Goal: Book appointment/travel/reservation

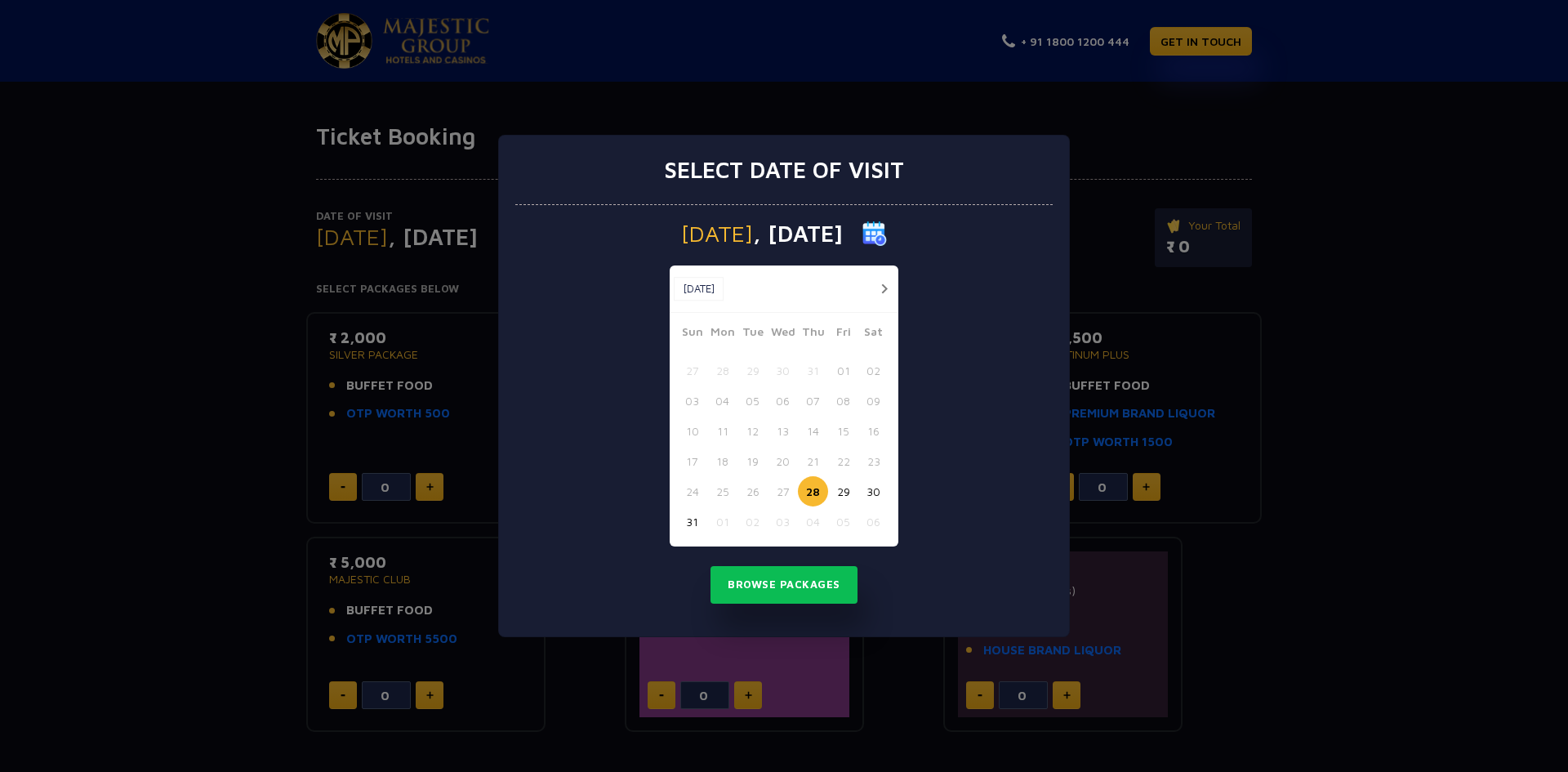
click at [876, 488] on button "30" at bounding box center [874, 491] width 30 height 30
click at [802, 579] on button "Browse Packages" at bounding box center [784, 585] width 147 height 38
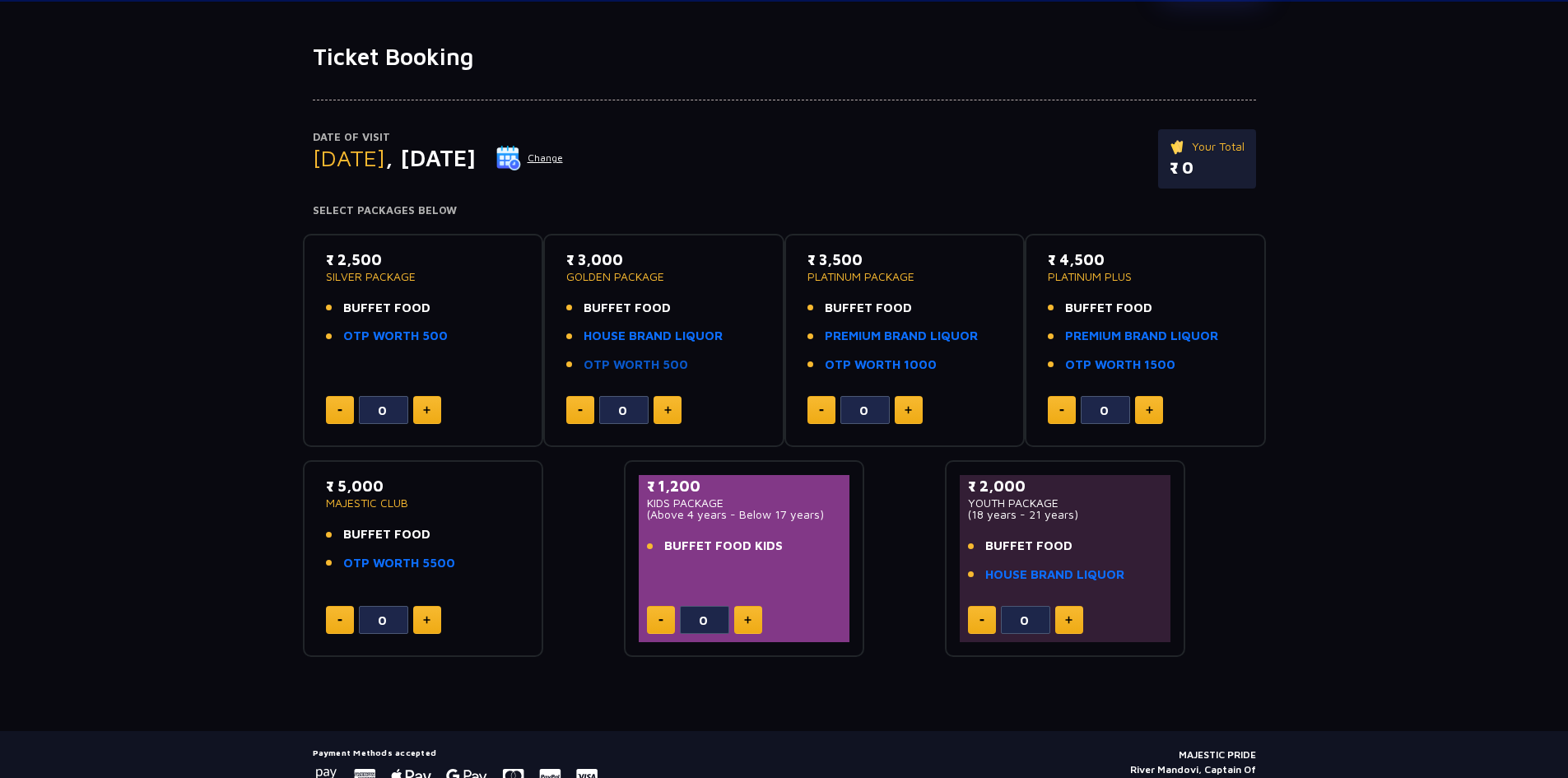
scroll to position [82, 0]
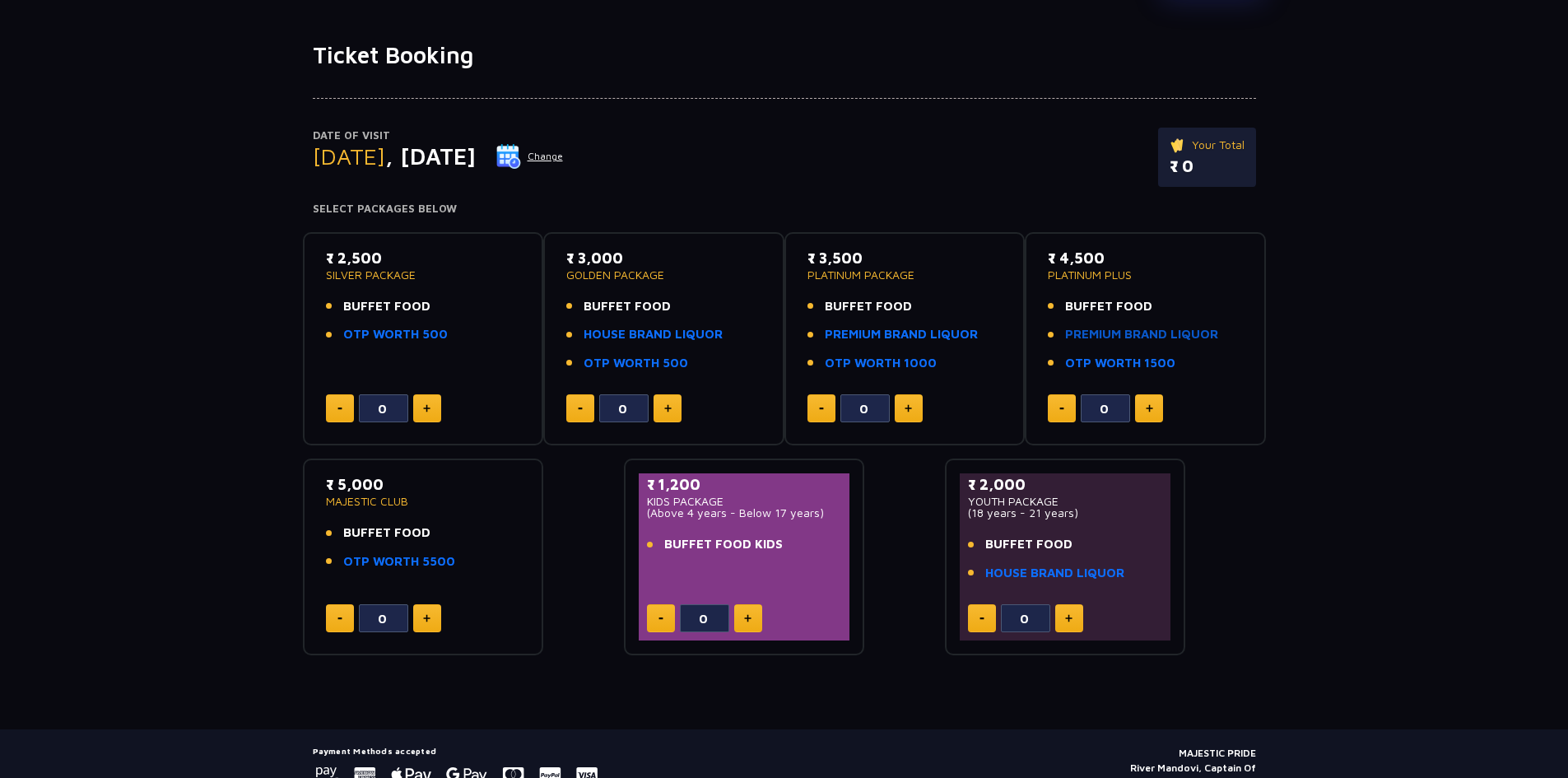
click at [1117, 338] on link "PREMIUM BRAND LIQUOR" at bounding box center [1142, 335] width 153 height 19
drag, startPoint x: 367, startPoint y: 536, endPoint x: 421, endPoint y: 534, distance: 54.0
click at [421, 534] on span "BUFFET FOOD" at bounding box center [386, 533] width 87 height 19
click at [433, 623] on button at bounding box center [426, 617] width 28 height 28
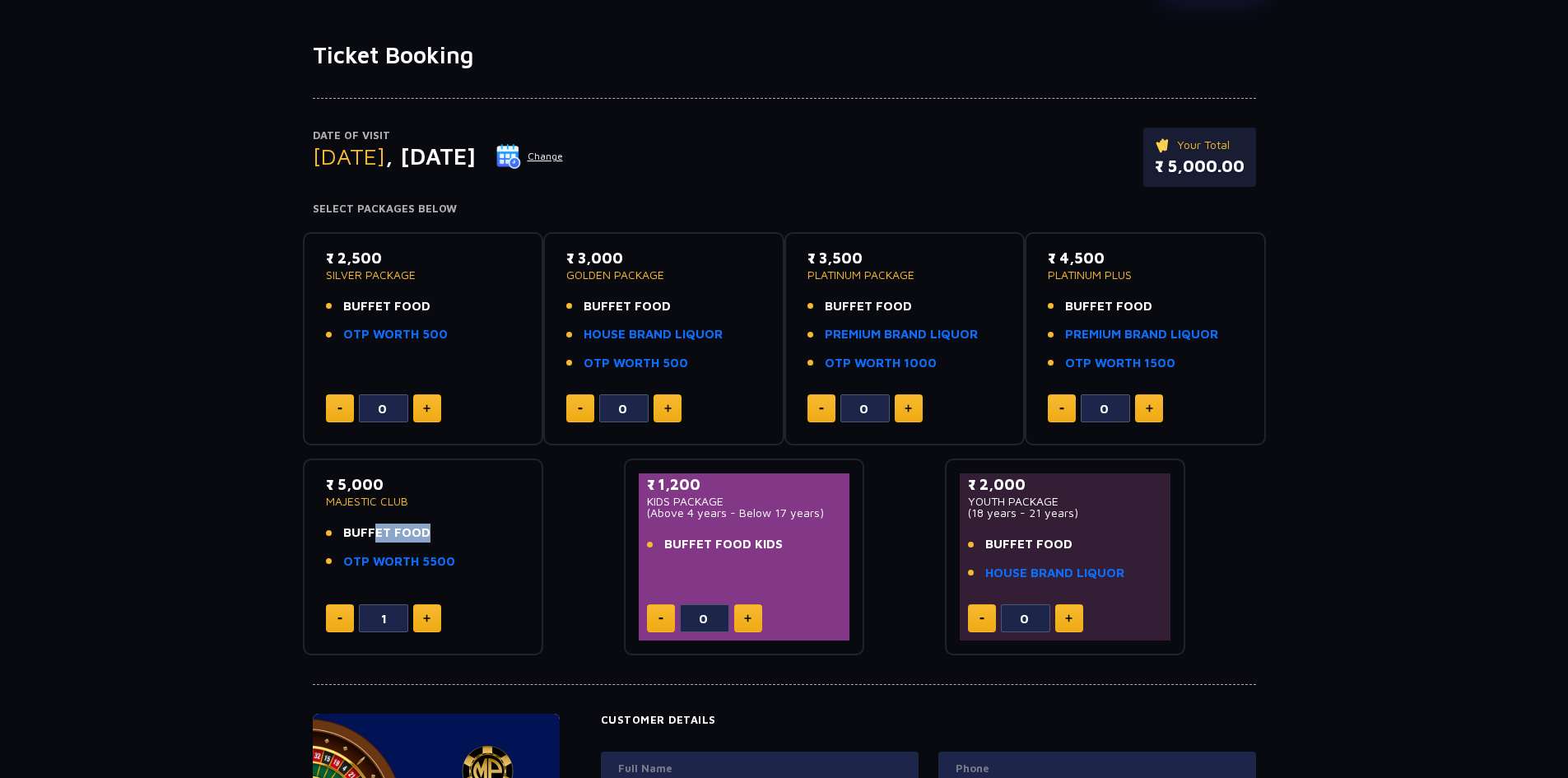
click at [341, 607] on button at bounding box center [339, 617] width 28 height 28
type input "0"
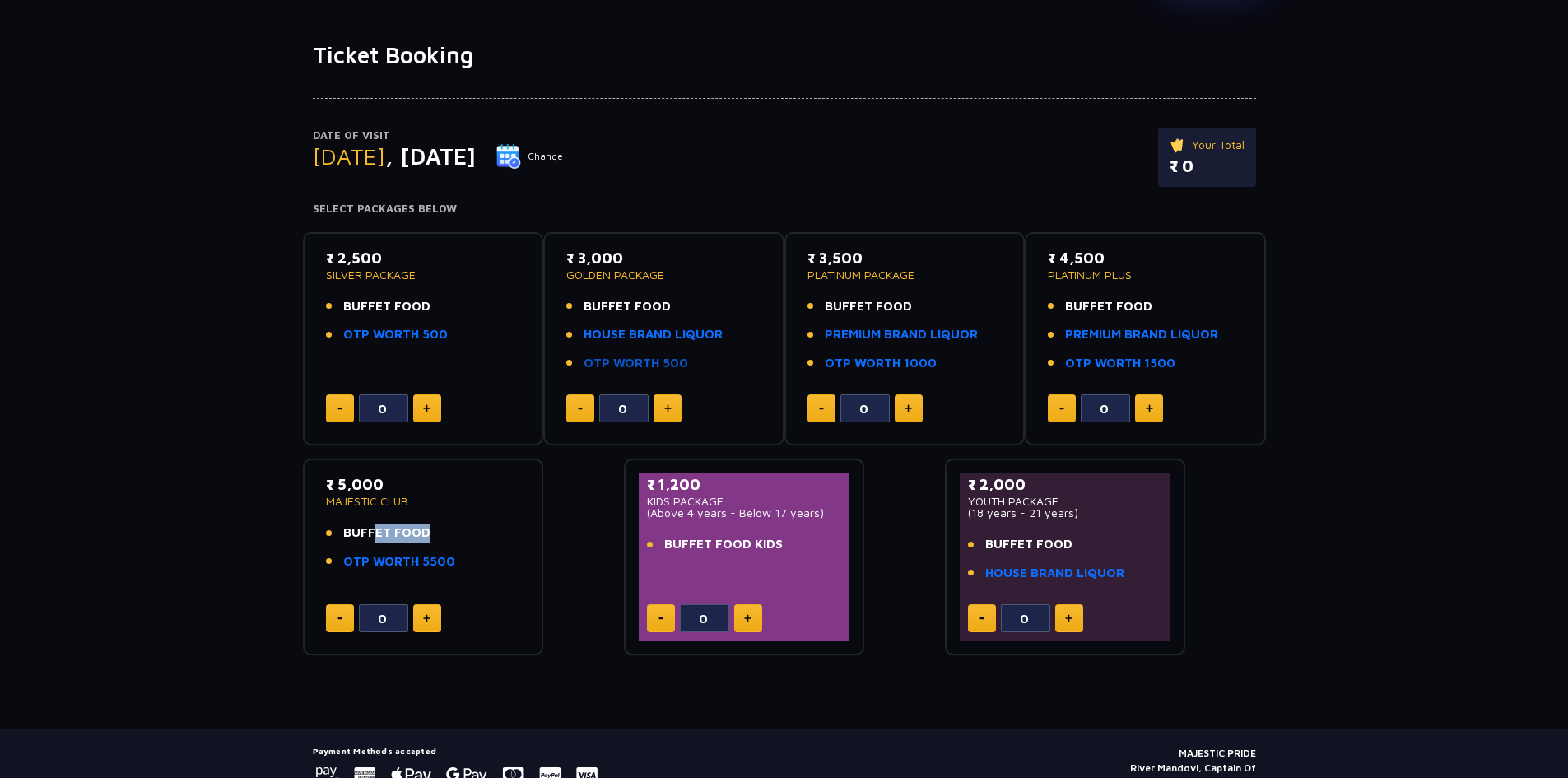
click at [642, 370] on link "OTP WORTH 500" at bounding box center [635, 363] width 104 height 19
